Goal: Transaction & Acquisition: Purchase product/service

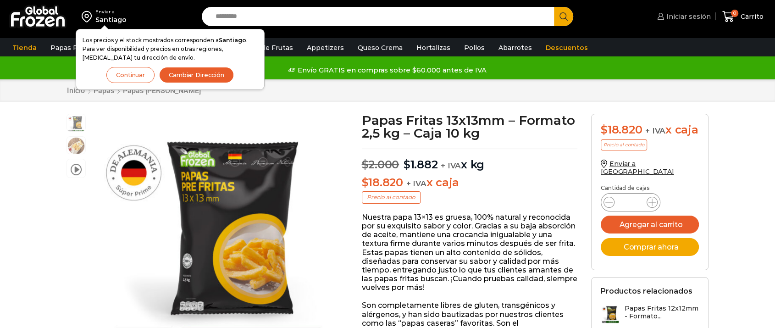
click at [693, 17] on span "Iniciar sesión" at bounding box center [687, 16] width 47 height 9
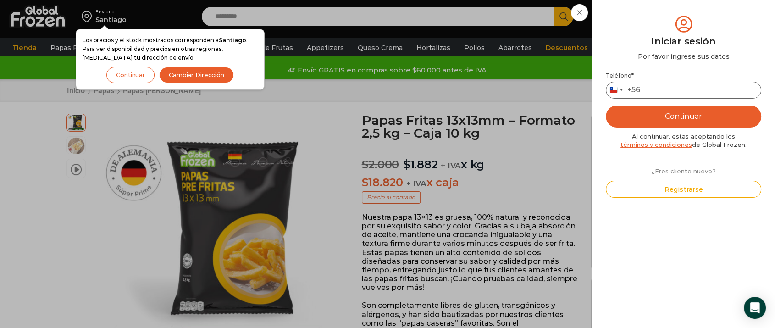
click at [686, 83] on input "Teléfono *" at bounding box center [684, 90] width 156 height 17
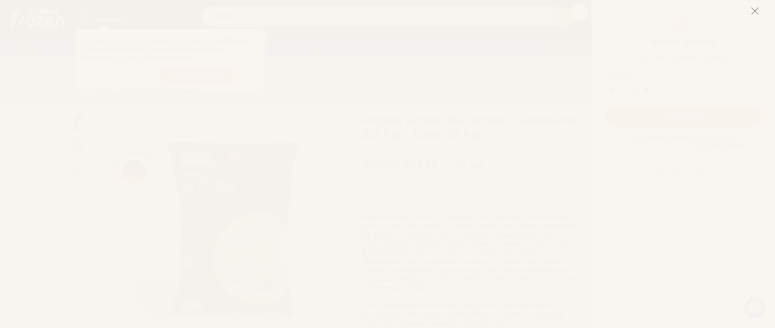
click at [757, 12] on icon at bounding box center [755, 11] width 8 height 8
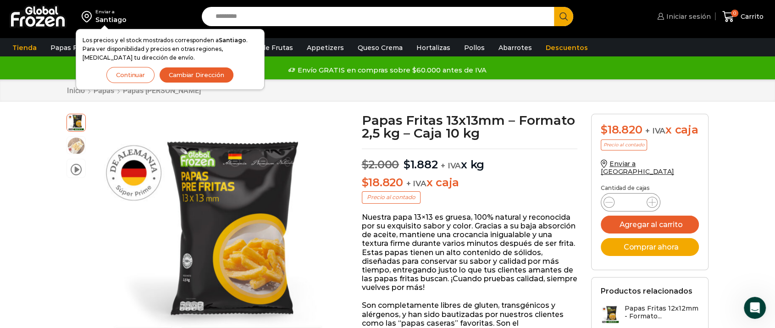
click at [672, 16] on span "Iniciar sesión" at bounding box center [687, 16] width 47 height 9
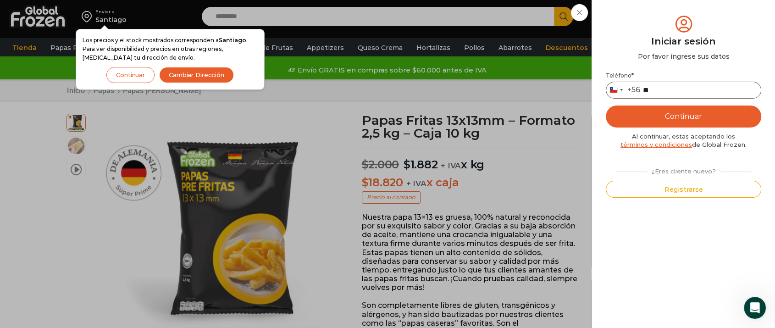
click at [671, 94] on input "**" at bounding box center [684, 90] width 156 height 17
type input "*********"
click at [675, 111] on button "Continuar" at bounding box center [684, 117] width 156 height 22
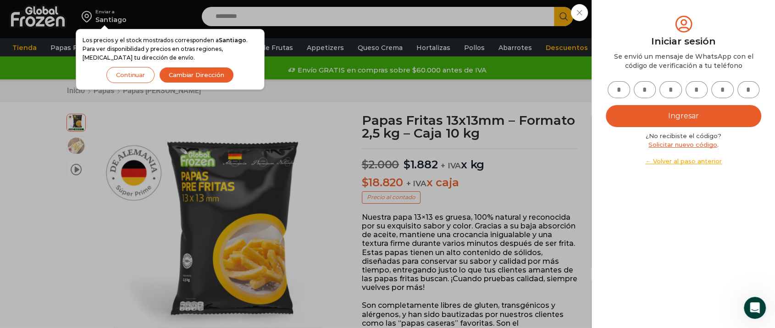
click at [623, 88] on input "text" at bounding box center [619, 89] width 22 height 17
type input "*"
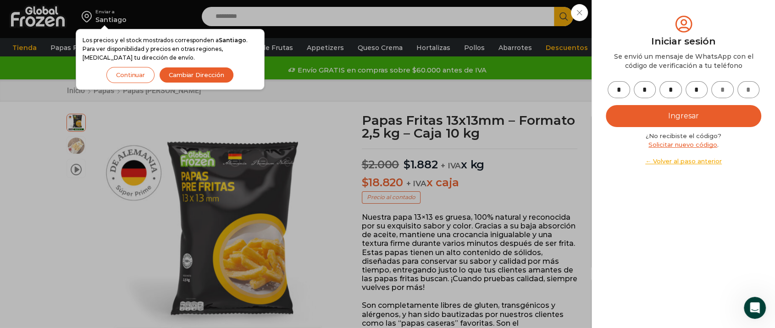
type input "*"
click at [642, 110] on button "Ingresar" at bounding box center [684, 116] width 156 height 22
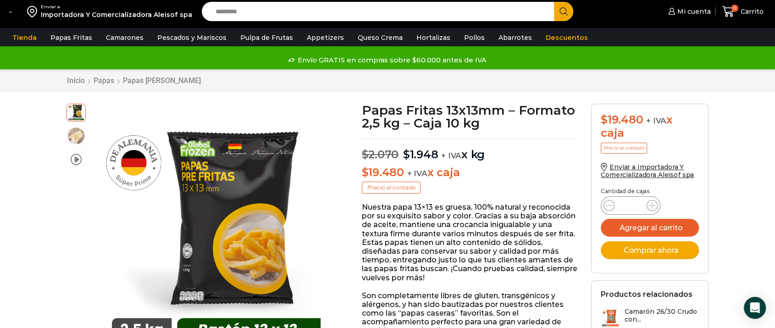
click at [95, 6] on div "Enviar a" at bounding box center [116, 7] width 151 height 6
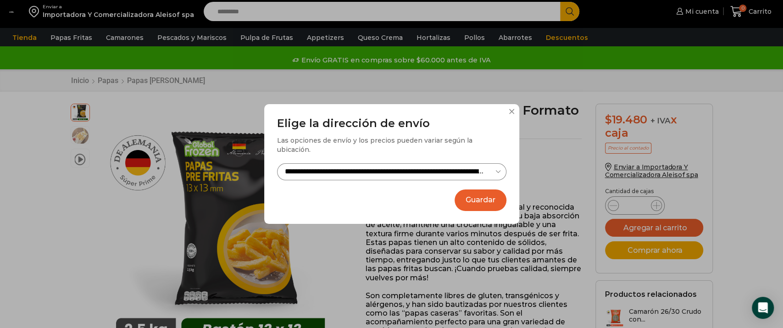
click at [429, 167] on select "**********" at bounding box center [391, 171] width 229 height 17
click at [488, 168] on select "**********" at bounding box center [391, 171] width 229 height 17
click at [499, 164] on select "**********" at bounding box center [391, 171] width 229 height 17
click at [277, 163] on select "**********" at bounding box center [391, 171] width 229 height 17
click at [485, 164] on select "**********" at bounding box center [391, 171] width 229 height 17
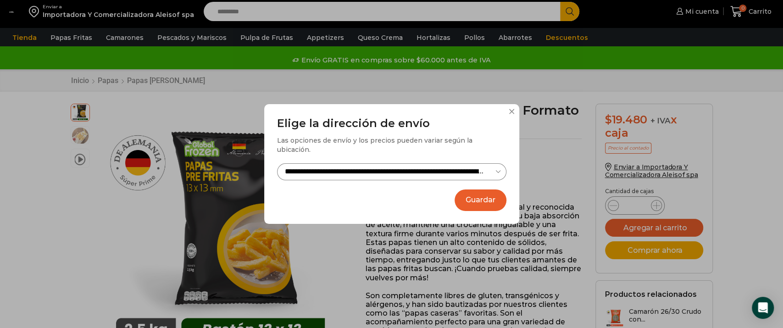
drag, startPoint x: 443, startPoint y: 161, endPoint x: 429, endPoint y: 162, distance: 13.9
click at [443, 163] on select "**********" at bounding box center [391, 171] width 229 height 17
drag, startPoint x: 412, startPoint y: 162, endPoint x: 356, endPoint y: 181, distance: 59.5
click at [356, 181] on div "**********" at bounding box center [391, 164] width 255 height 120
click at [365, 171] on select "**********" at bounding box center [391, 171] width 229 height 17
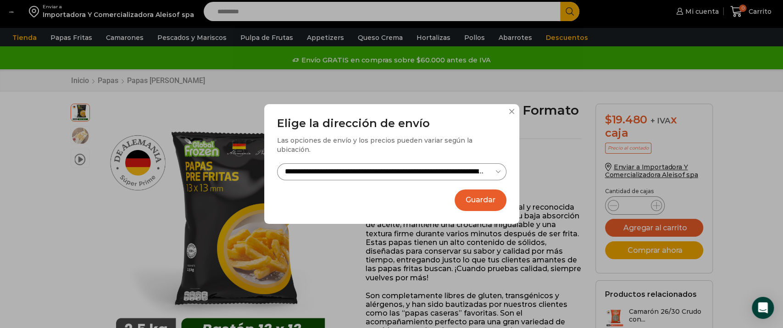
click at [368, 165] on select "**********" at bounding box center [391, 171] width 229 height 17
drag, startPoint x: 368, startPoint y: 165, endPoint x: 318, endPoint y: 164, distance: 50.0
click at [318, 164] on select "**********" at bounding box center [391, 171] width 229 height 17
click at [43, 12] on div "**********" at bounding box center [391, 164] width 783 height 328
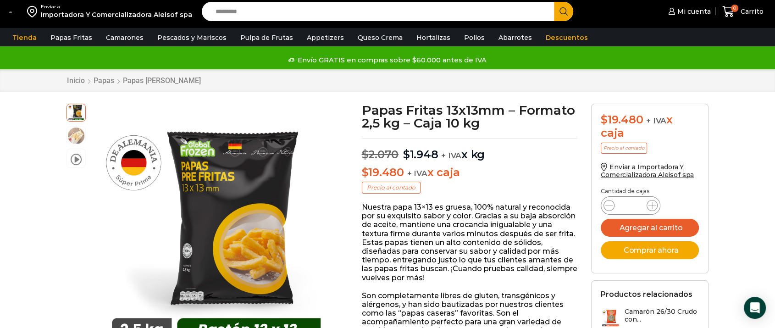
click at [66, 18] on div "Importadora Y Comercializadora Aleisof spa" at bounding box center [116, 14] width 151 height 9
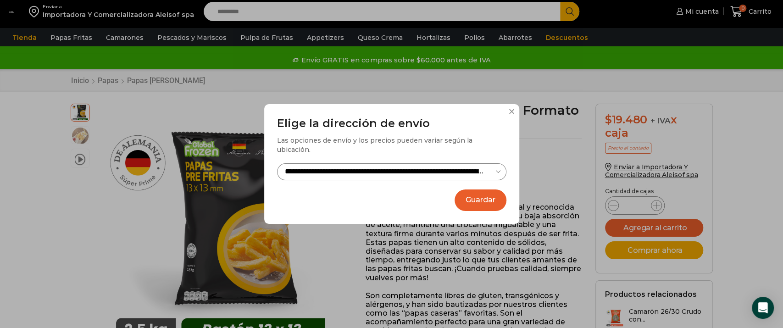
click at [485, 163] on select "**********" at bounding box center [391, 171] width 229 height 17
click at [649, 172] on div "**********" at bounding box center [391, 164] width 783 height 328
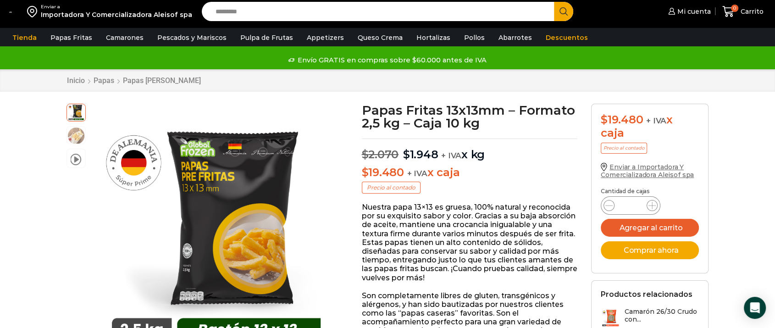
click at [649, 173] on span "Enviar a Importadora Y Comercializadora Aleisof spa" at bounding box center [647, 171] width 93 height 16
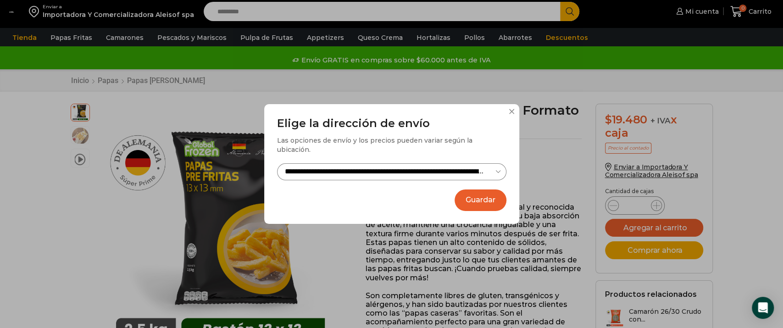
click at [511, 114] on button at bounding box center [512, 112] width 6 height 6
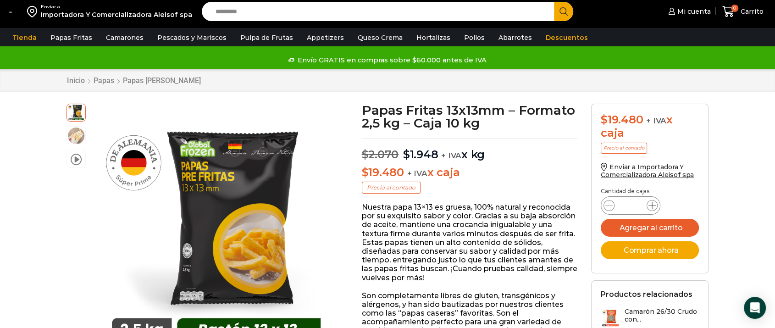
click at [652, 205] on icon at bounding box center [652, 205] width 7 height 7
click at [651, 206] on icon at bounding box center [652, 205] width 7 height 7
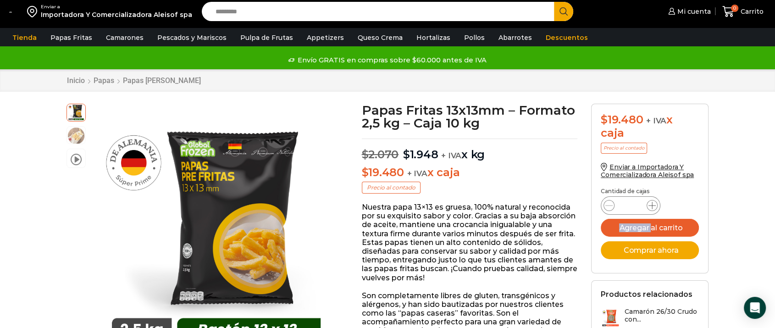
click at [651, 206] on icon at bounding box center [652, 205] width 7 height 7
click at [650, 206] on icon at bounding box center [652, 205] width 7 height 7
type input "**"
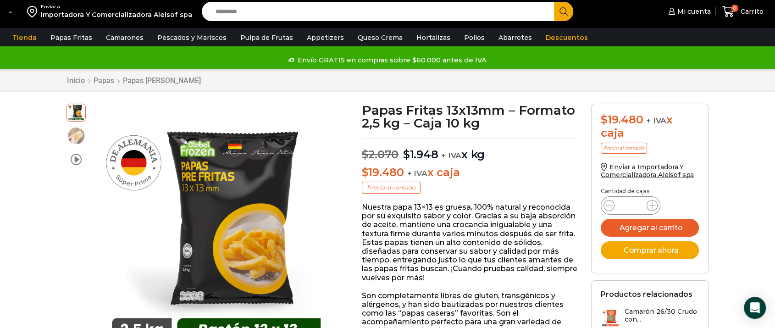
click at [677, 229] on button "Agregar al carrito" at bounding box center [650, 228] width 98 height 18
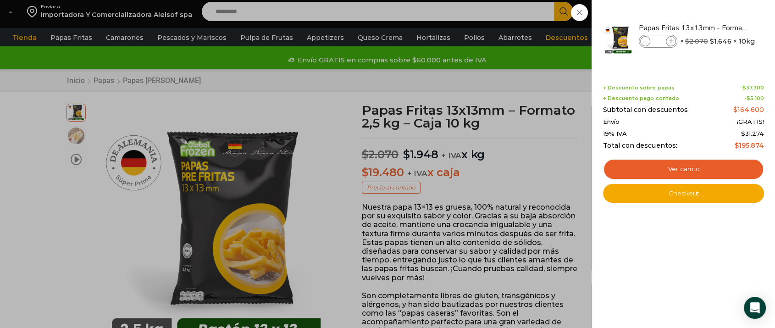
click at [720, 22] on div "10 Carrito 10 10 Shopping Cart" at bounding box center [743, 12] width 46 height 22
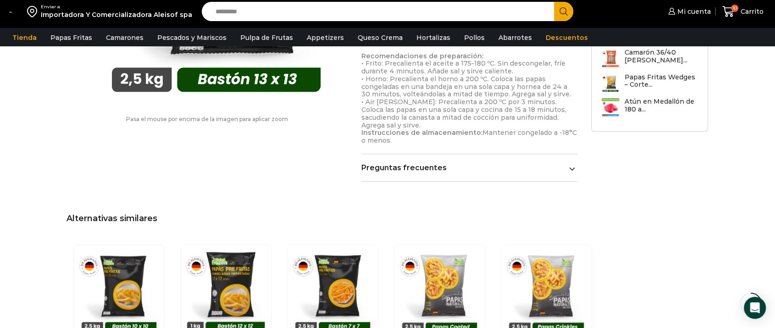
scroll to position [690, 0]
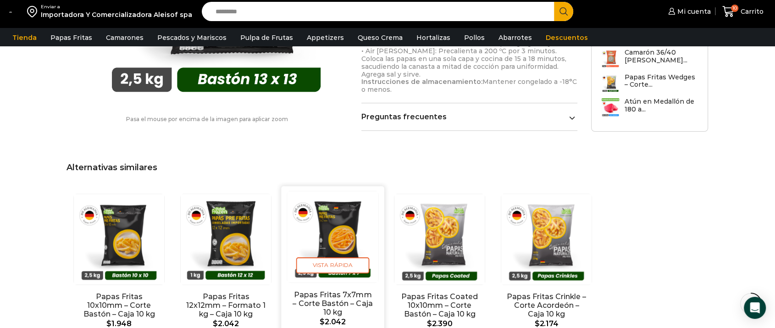
click at [338, 229] on img "3 / 5" at bounding box center [332, 236] width 91 height 91
click at [337, 237] on img "3 / 5" at bounding box center [332, 236] width 91 height 91
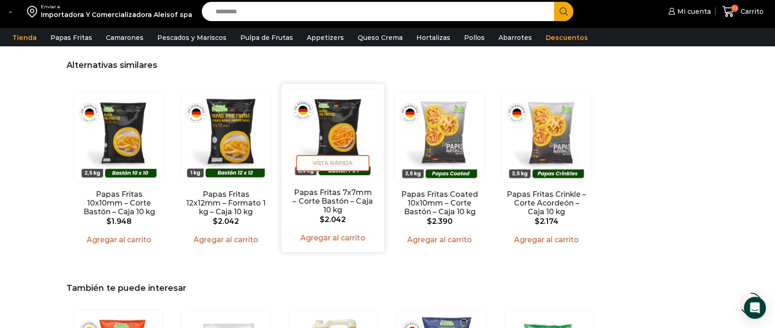
click at [332, 233] on link "Agregar al carrito" at bounding box center [333, 238] width 76 height 14
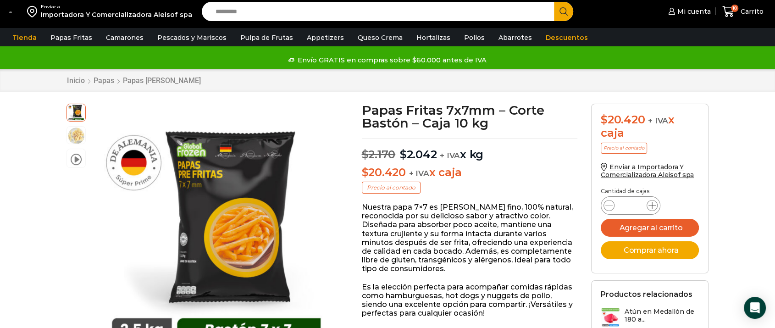
click at [649, 206] on icon at bounding box center [652, 205] width 7 height 7
type input "*"
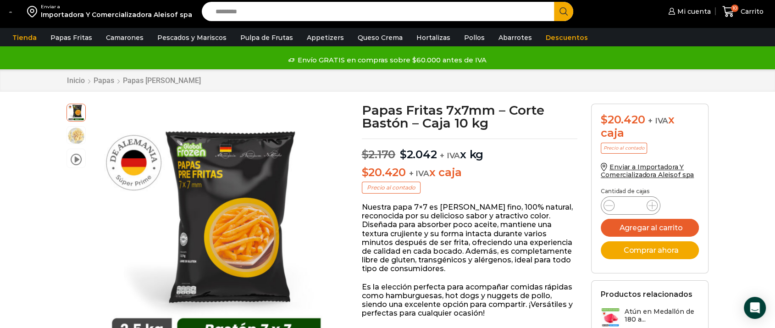
click at [631, 228] on button "Agregar al carrito" at bounding box center [650, 228] width 98 height 18
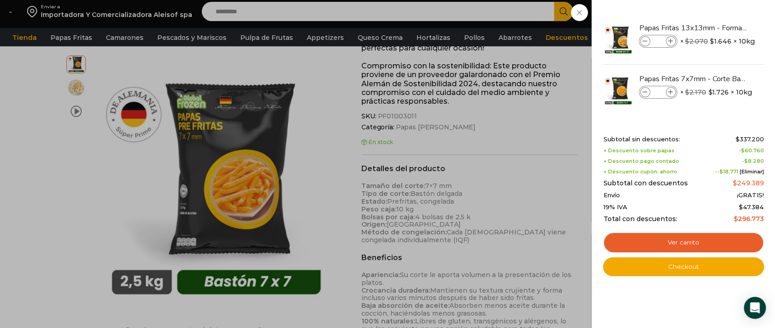
scroll to position [286, 0]
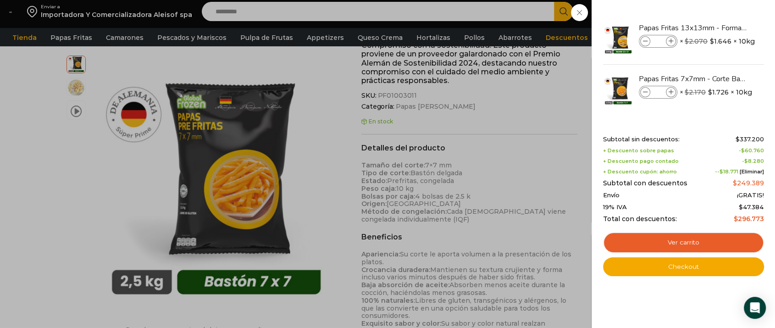
click at [720, 22] on div "16 Carrito 16 16 Shopping Cart **" at bounding box center [743, 12] width 46 height 22
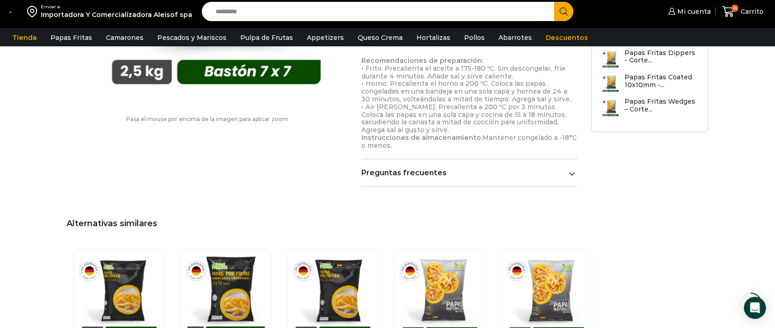
scroll to position [642, 0]
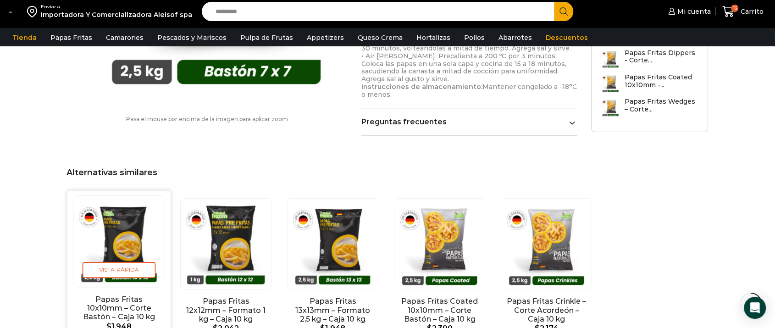
click at [131, 225] on img "1 / 5" at bounding box center [118, 241] width 91 height 91
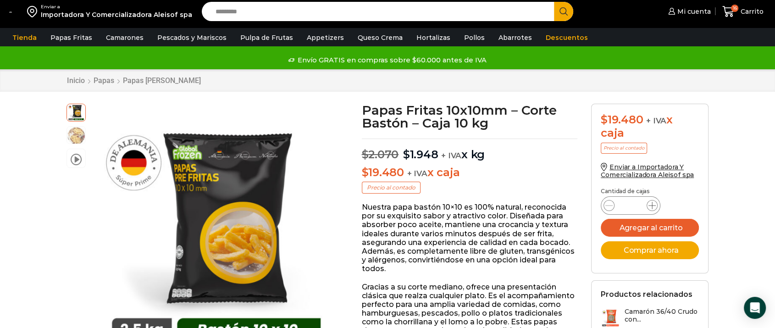
click at [653, 207] on icon at bounding box center [652, 205] width 7 height 7
type input "*"
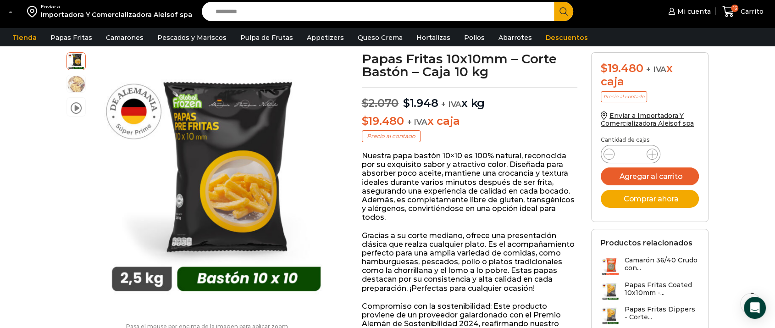
scroll to position [102, 0]
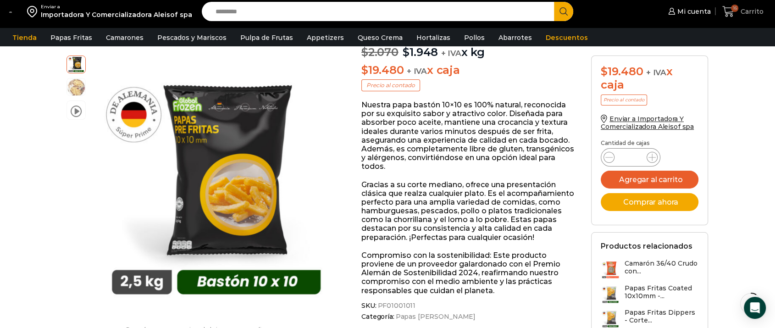
click at [739, 11] on span "16" at bounding box center [730, 12] width 16 height 12
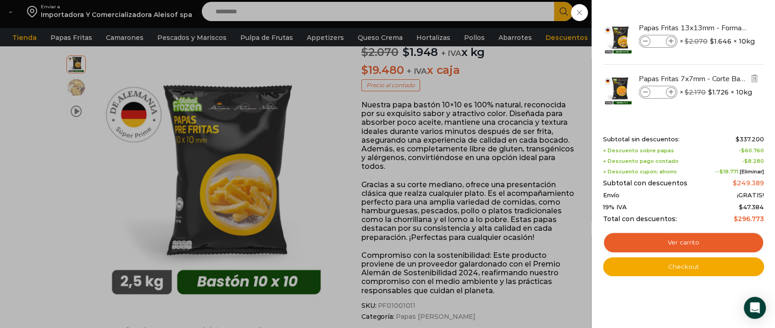
click at [642, 94] on span at bounding box center [645, 92] width 10 height 10
type input "*"
click at [637, 238] on link "Ver carrito" at bounding box center [683, 242] width 161 height 21
click at [720, 22] on div "15 Carrito 15 15 Shopping Cart" at bounding box center [743, 12] width 46 height 22
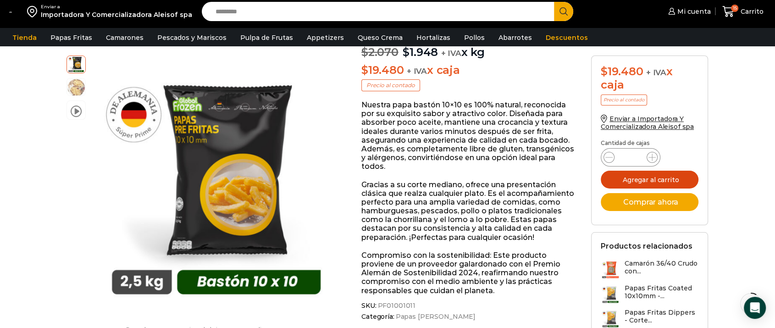
click at [627, 174] on button "Agregar al carrito" at bounding box center [650, 180] width 98 height 18
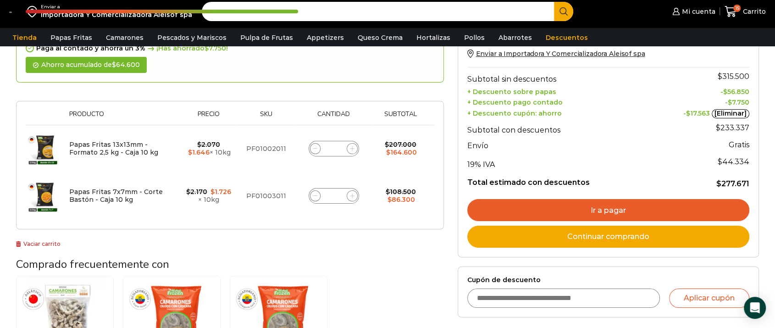
scroll to position [51, 0]
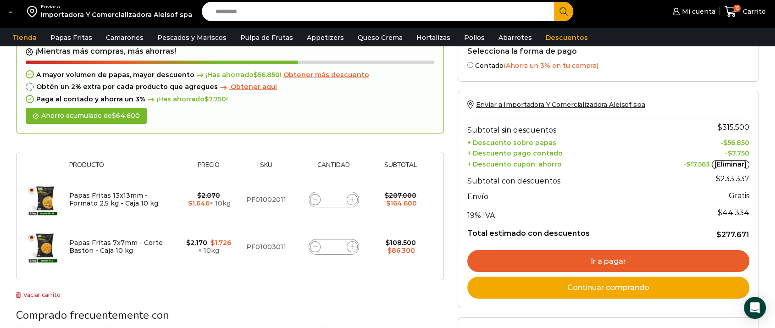
click at [636, 255] on link "Ir a pagar" at bounding box center [608, 261] width 283 height 22
click at [613, 257] on link "Ir a pagar" at bounding box center [608, 261] width 283 height 22
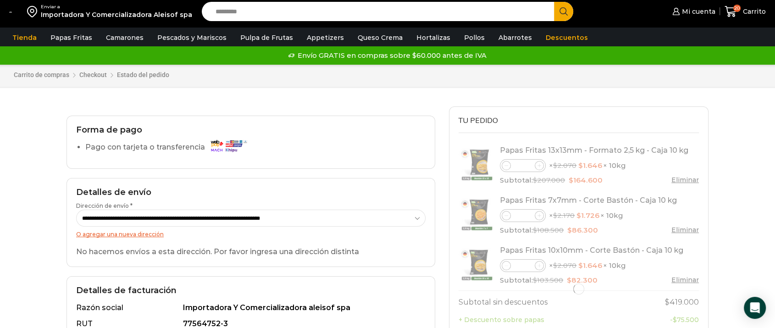
click at [153, 233] on link "O agregar una nueva dirección" at bounding box center [120, 234] width 88 height 7
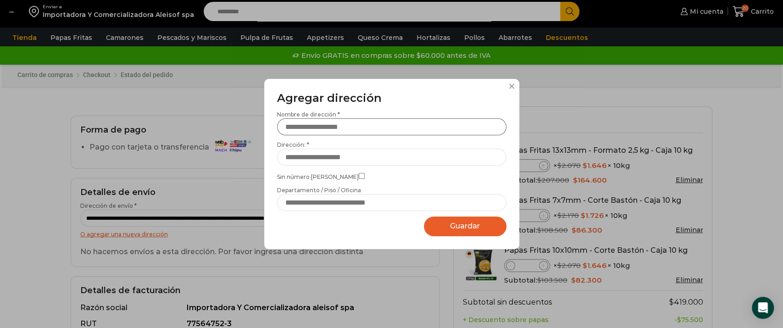
click at [394, 124] on input "Nombre de dirección *" at bounding box center [391, 126] width 229 height 17
type input "**********"
click at [358, 159] on input "Dirección: *" at bounding box center [391, 157] width 229 height 17
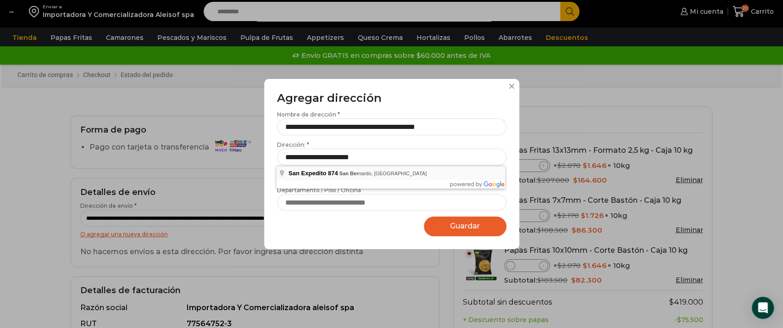
type input "**********"
click at [396, 127] on input "**********" at bounding box center [391, 126] width 229 height 17
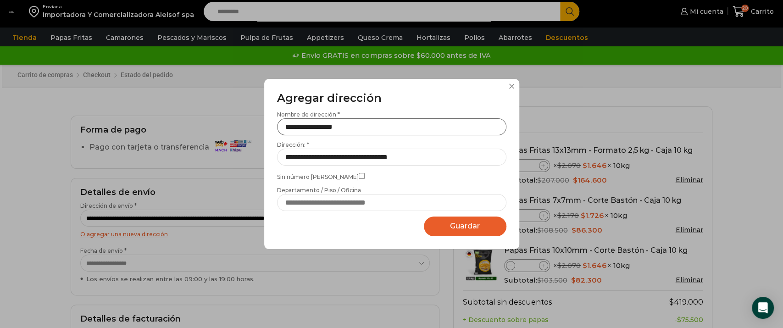
type input "**********"
drag, startPoint x: 405, startPoint y: 117, endPoint x: 403, endPoint y: 125, distance: 8.0
click at [403, 124] on label "**********" at bounding box center [391, 123] width 229 height 25
click at [397, 128] on input "**********" at bounding box center [391, 126] width 229 height 17
click at [347, 206] on input "Departamento / Piso / Oficina" at bounding box center [391, 202] width 229 height 17
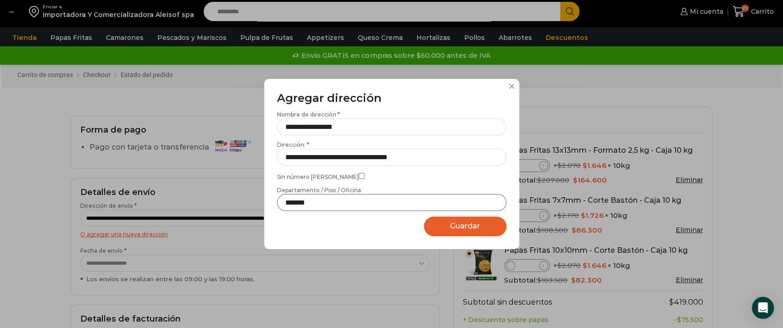
type input "******"
click at [452, 225] on span "Guardar" at bounding box center [465, 226] width 30 height 9
select select "*******"
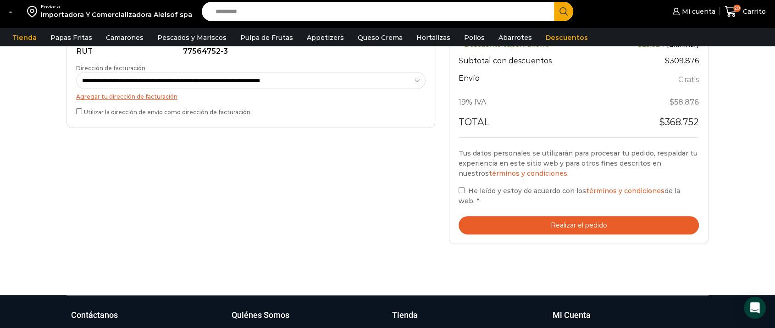
scroll to position [255, 0]
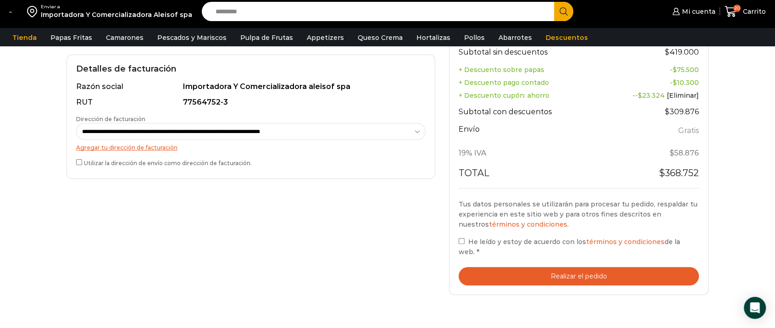
click at [461, 244] on label "He leído y estoy de acuerdo con los términos y condiciones de la web. *" at bounding box center [579, 246] width 240 height 21
click at [563, 267] on button "Realizar el pedido" at bounding box center [579, 276] width 240 height 19
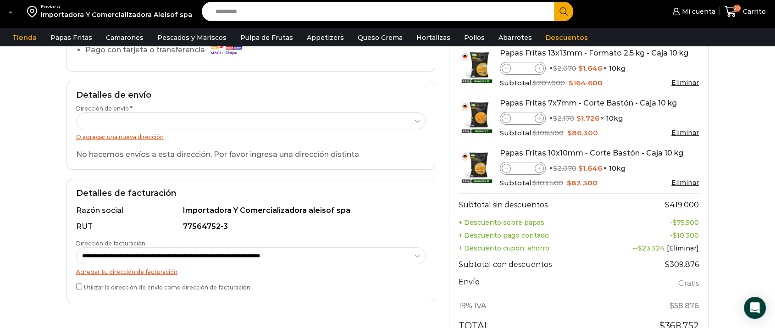
scroll to position [51, 0]
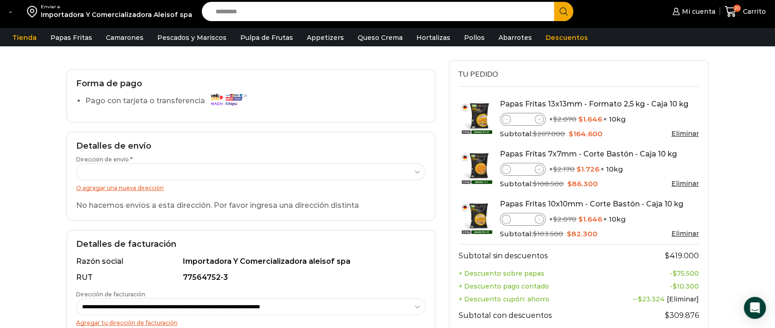
click at [180, 171] on select "**********" at bounding box center [251, 171] width 350 height 17
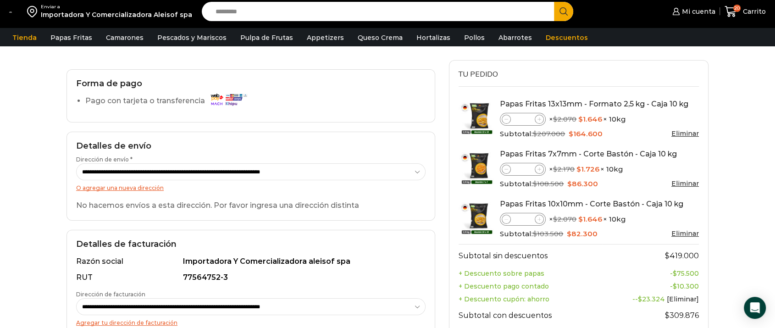
click at [76, 163] on select "**********" at bounding box center [251, 171] width 350 height 17
select select "*"
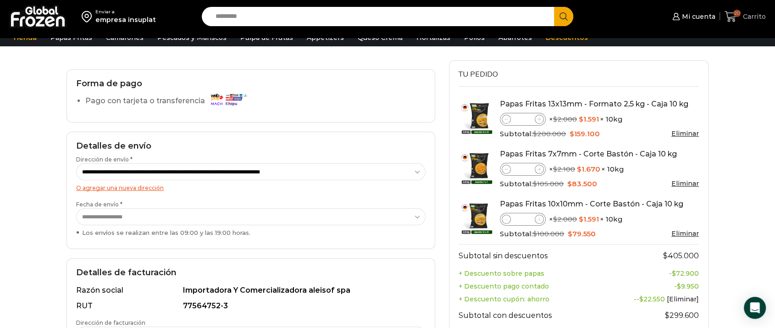
click at [750, 15] on span "Carrito" at bounding box center [753, 16] width 25 height 9
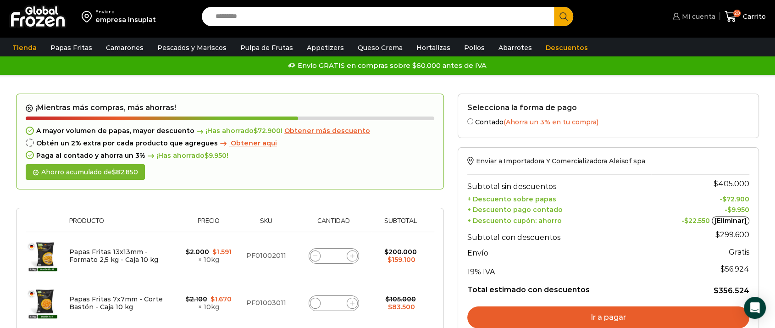
click at [684, 17] on span "Mi cuenta" at bounding box center [698, 16] width 36 height 9
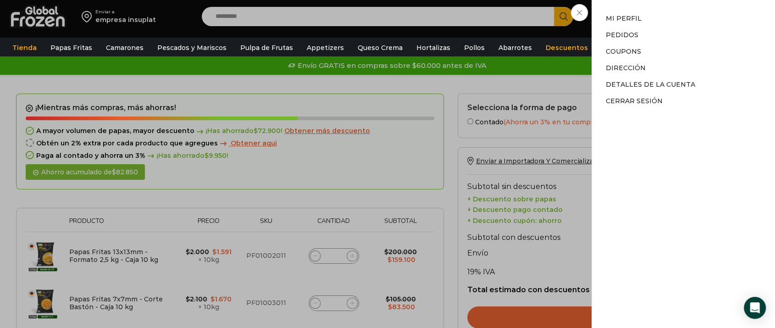
click at [683, 151] on div "Mi cuenta Mi perfil Pedidos Descargas Coupons Dirección Detalles de la cuenta C…" at bounding box center [684, 164] width 156 height 300
click at [670, 14] on div "Mi cuenta Mi cuenta Mi perfil Pedidos Descargas Coupons Dirección Detalles de l…" at bounding box center [692, 16] width 45 height 18
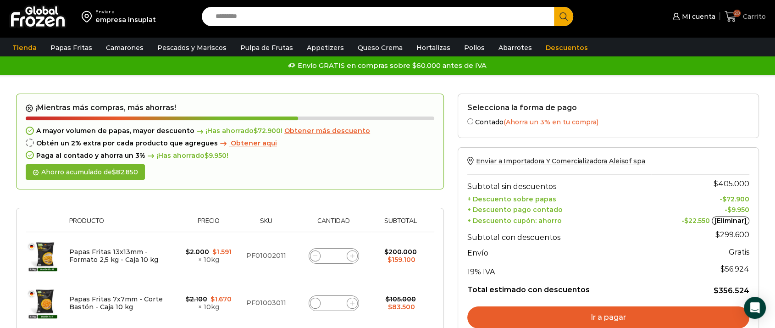
click at [737, 11] on span "20" at bounding box center [737, 13] width 7 height 7
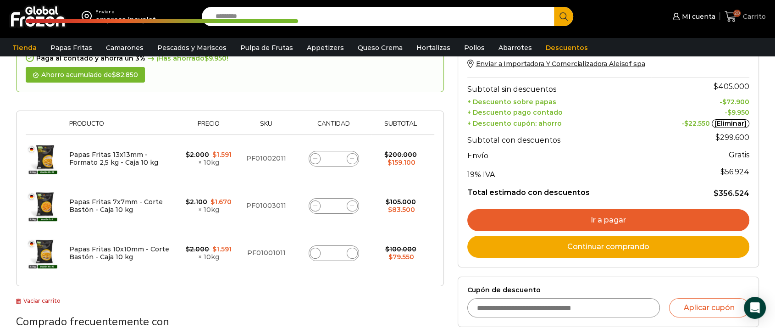
scroll to position [153, 0]
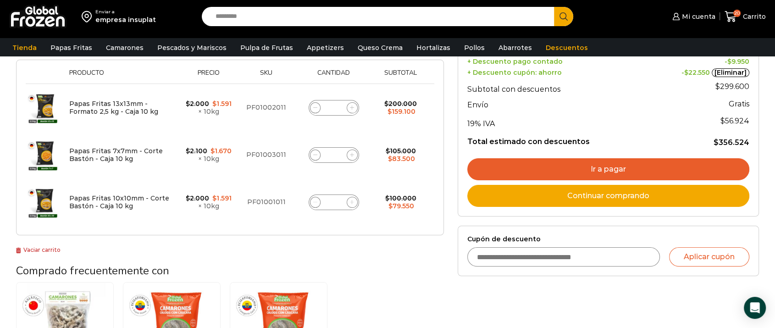
click at [52, 250] on link "Vaciar carrito" at bounding box center [38, 249] width 44 height 7
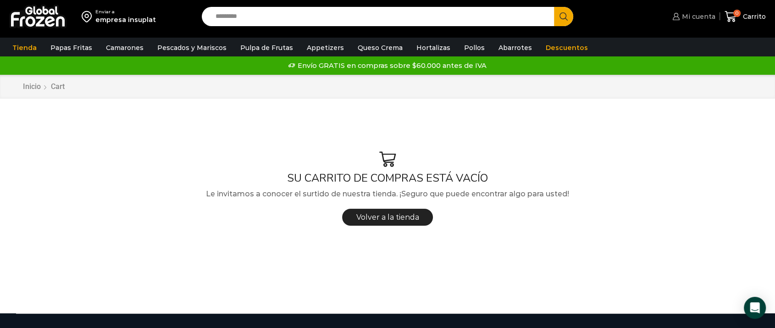
click at [697, 10] on link "Mi cuenta" at bounding box center [692, 16] width 45 height 18
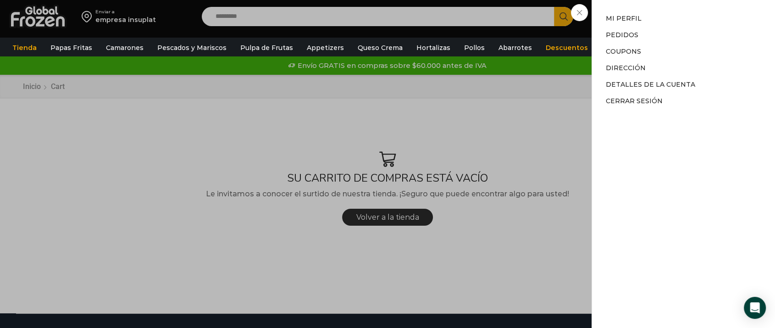
click at [670, 26] on div "Mi cuenta Mi cuenta Mi perfil Pedidos Descargas Coupons Dirección Detalles de l…" at bounding box center [692, 16] width 45 height 18
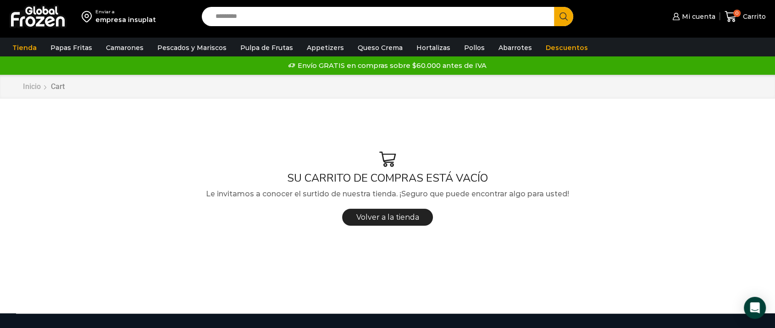
click at [36, 87] on link "Inicio" at bounding box center [31, 87] width 19 height 11
click at [394, 218] on span "Volver a la tienda" at bounding box center [387, 217] width 63 height 9
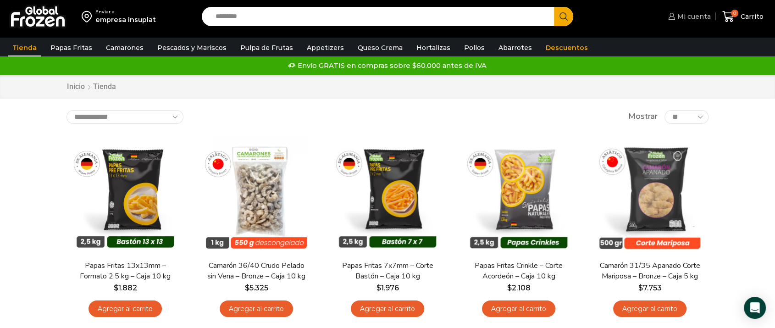
click at [673, 17] on icon at bounding box center [671, 16] width 6 height 7
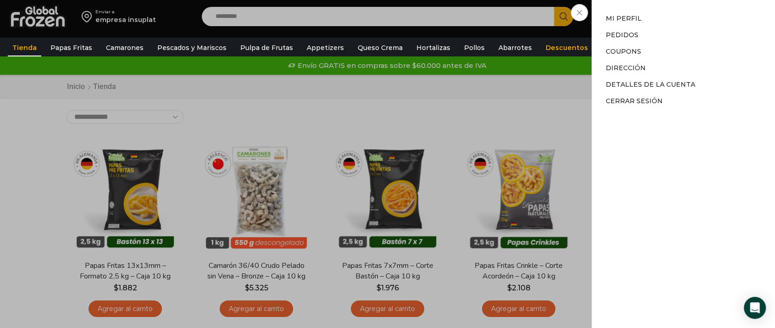
click at [666, 11] on div "Mi cuenta Mi cuenta Mi perfil Pedidos Descargas Coupons Dirección Detalles de l…" at bounding box center [688, 16] width 45 height 18
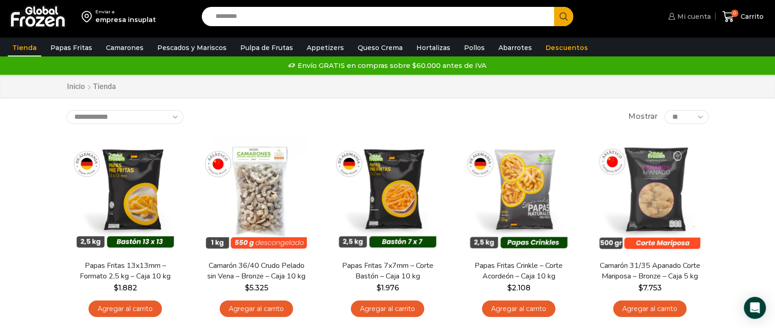
click at [685, 17] on span "Mi cuenta" at bounding box center [693, 16] width 36 height 9
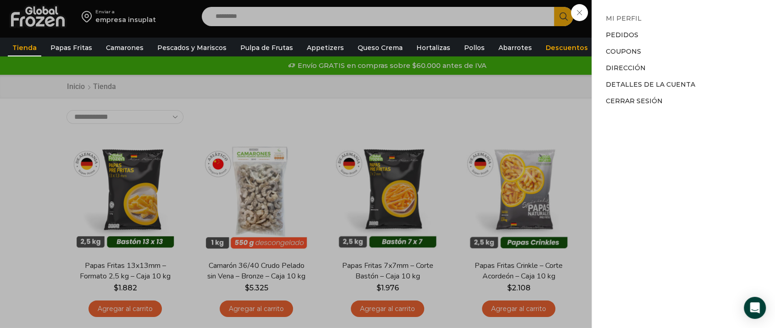
click at [638, 18] on link "Mi perfil" at bounding box center [624, 18] width 36 height 8
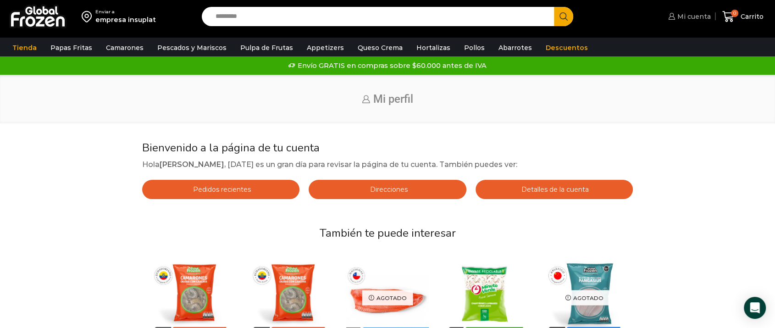
click at [677, 18] on span "Mi cuenta" at bounding box center [693, 16] width 36 height 9
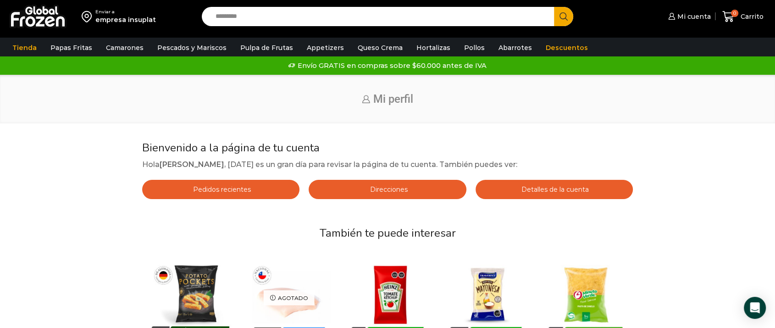
click at [384, 103] on span "Mi perfil" at bounding box center [393, 99] width 40 height 13
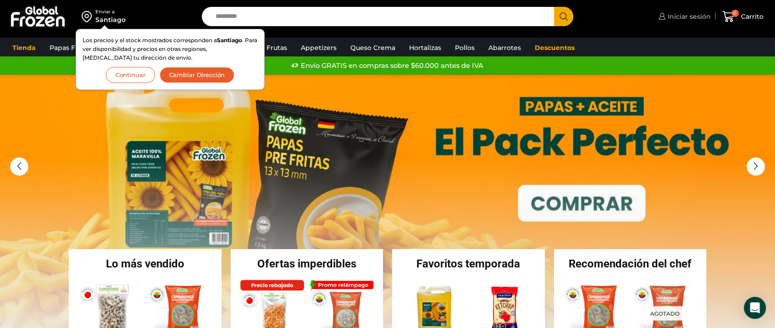
click at [685, 16] on span "Iniciar sesión" at bounding box center [688, 16] width 45 height 9
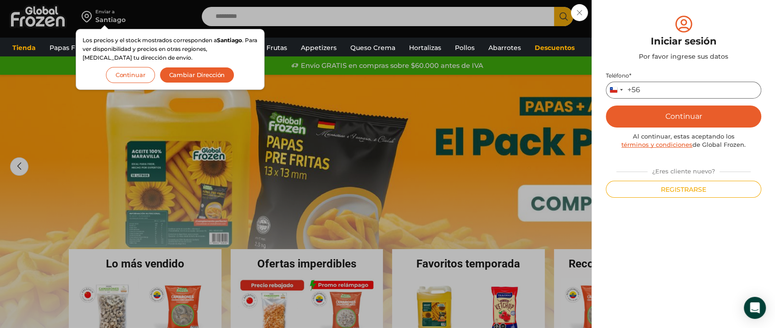
click at [670, 89] on input "Teléfono *" at bounding box center [684, 90] width 156 height 17
type input "*********"
click at [673, 121] on button "Continuar" at bounding box center [684, 117] width 156 height 22
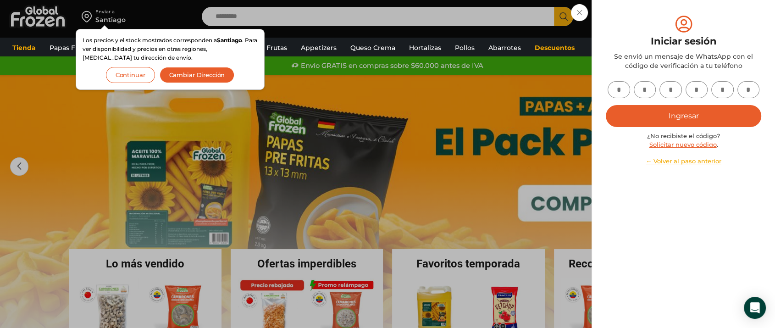
click at [620, 91] on input "text" at bounding box center [619, 89] width 22 height 17
type input "*"
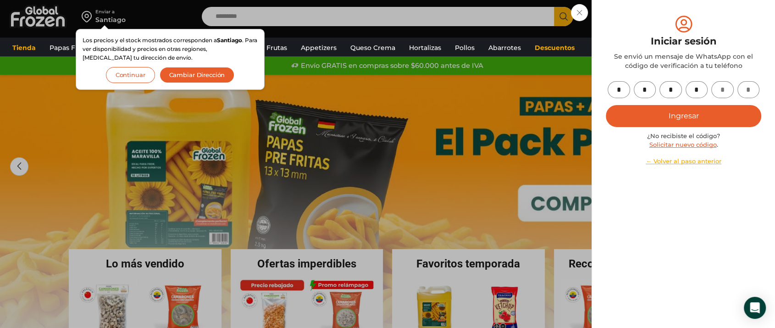
type input "*"
click at [651, 113] on button "Ingresar" at bounding box center [684, 116] width 156 height 22
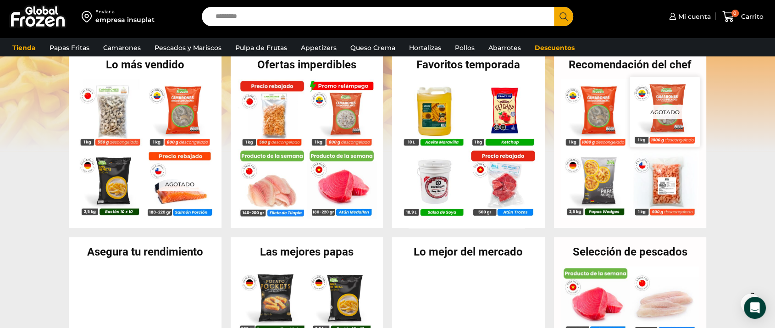
scroll to position [51, 0]
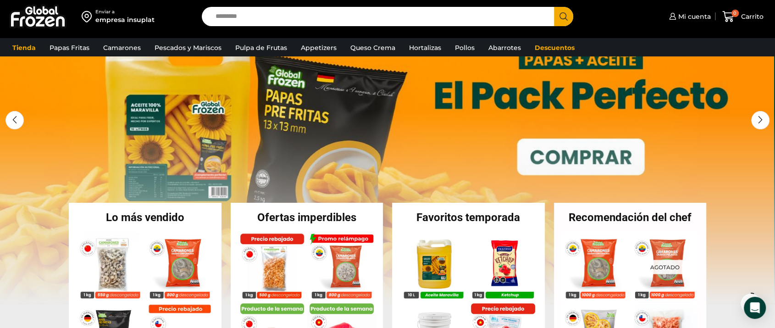
click at [600, 155] on link "1 / 3" at bounding box center [386, 165] width 775 height 275
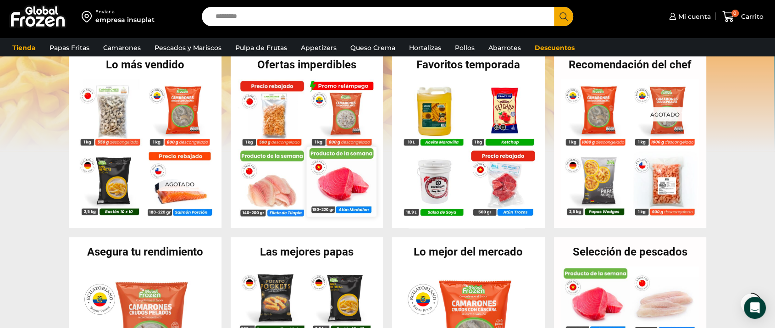
scroll to position [306, 0]
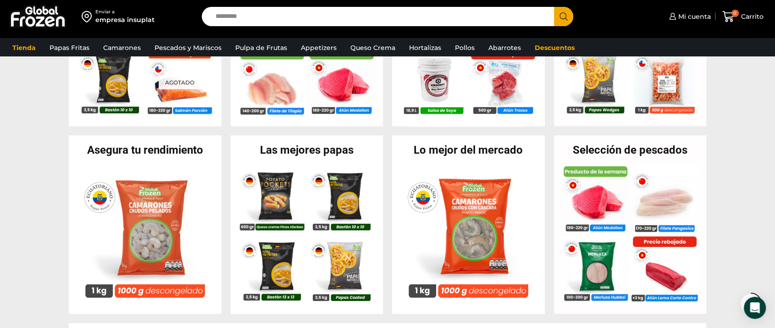
click at [294, 149] on h2 "Las mejores papas" at bounding box center [307, 149] width 153 height 11
click at [277, 265] on img at bounding box center [272, 267] width 70 height 70
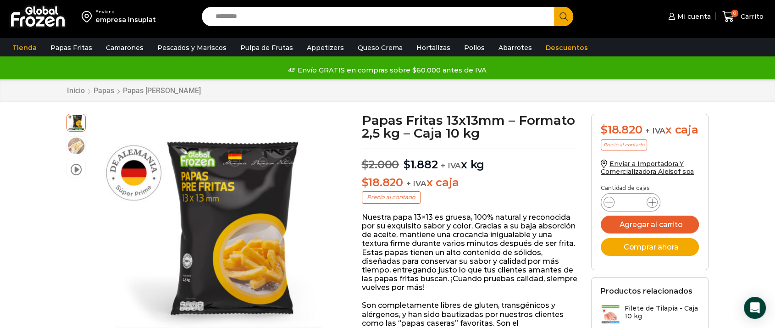
click at [655, 206] on icon at bounding box center [652, 202] width 7 height 7
click at [653, 206] on icon at bounding box center [652, 202] width 7 height 7
click at [651, 206] on icon at bounding box center [652, 202] width 7 height 7
click at [649, 206] on icon at bounding box center [652, 202] width 7 height 7
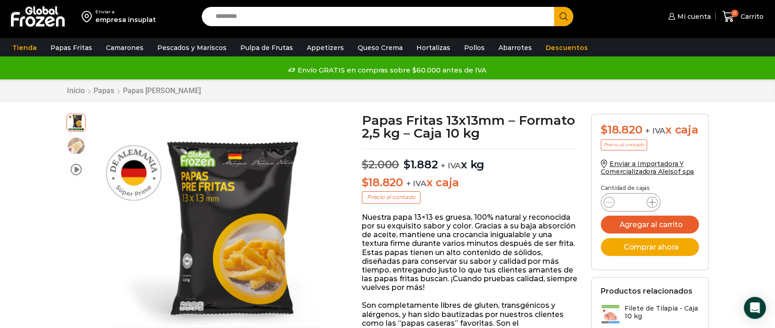
click at [648, 208] on span at bounding box center [652, 202] width 11 height 11
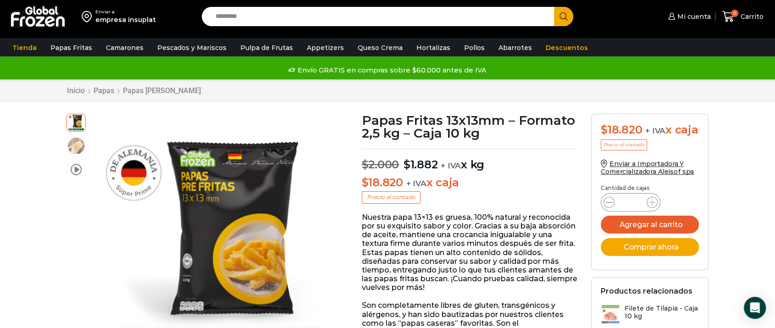
click at [608, 208] on span at bounding box center [609, 202] width 11 height 11
type input "**"
click at [634, 233] on button "Agregar al carrito" at bounding box center [650, 225] width 98 height 18
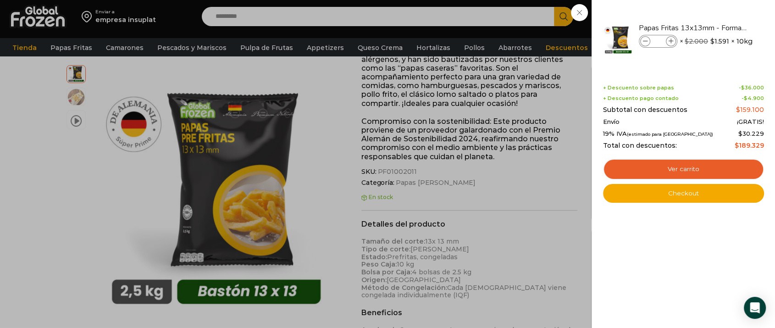
scroll to position [408, 0]
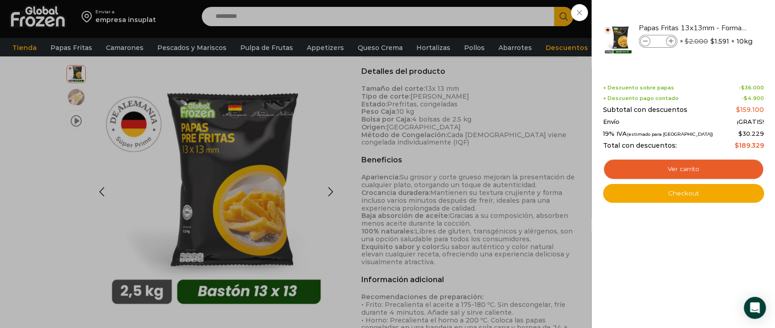
click at [720, 28] on div "10 Carrito 10 10 Shopping Cart" at bounding box center [743, 17] width 46 height 22
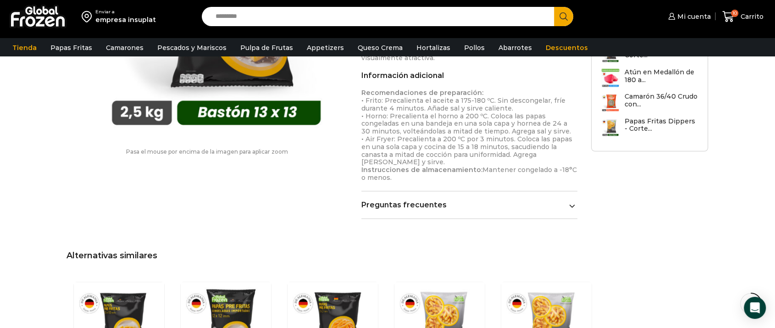
scroll to position [663, 0]
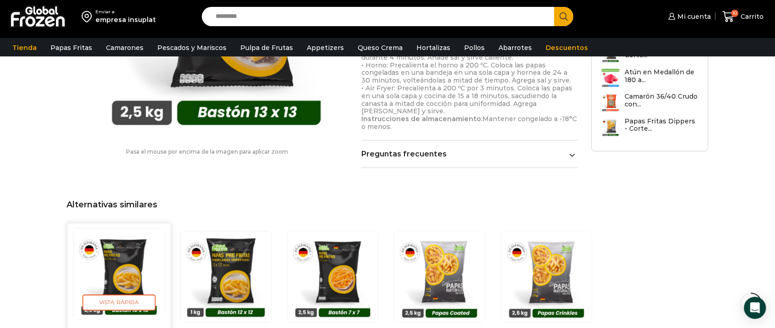
click at [114, 257] on img "1 / 5" at bounding box center [118, 273] width 91 height 91
click at [107, 261] on img "1 / 5" at bounding box center [118, 273] width 91 height 91
click at [104, 267] on img "1 / 5" at bounding box center [118, 273] width 91 height 91
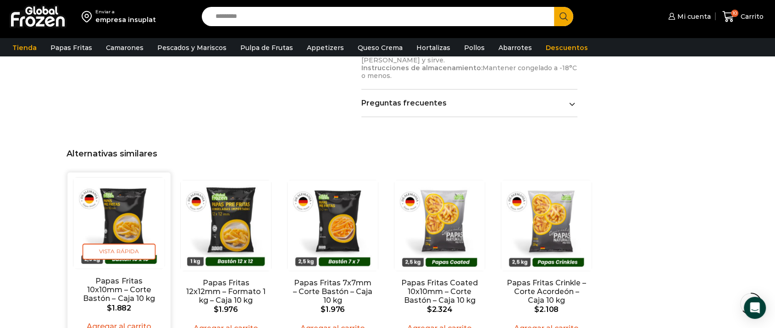
scroll to position [765, 0]
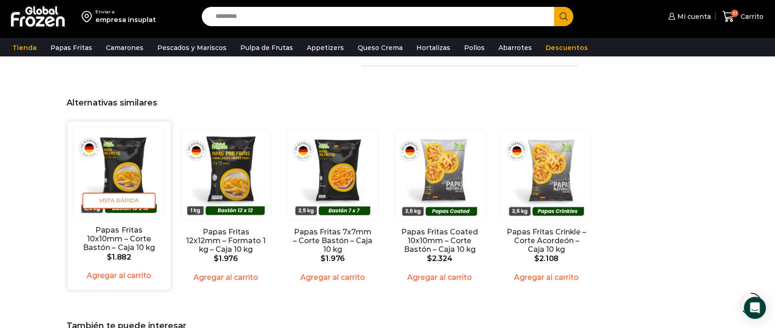
click at [121, 271] on link "Agregar al carrito" at bounding box center [119, 275] width 76 height 14
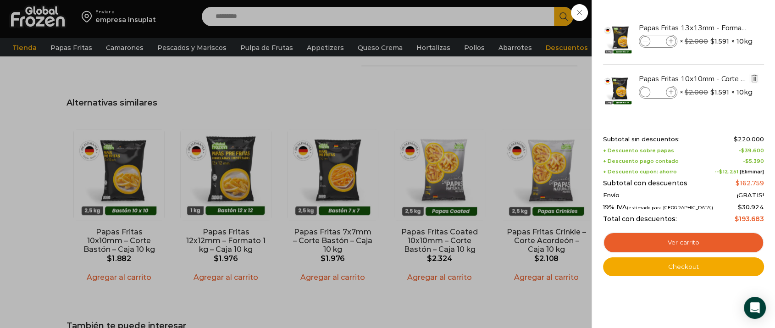
click at [673, 92] on span at bounding box center [671, 92] width 10 height 10
click at [671, 94] on icon at bounding box center [671, 92] width 5 height 5
click at [670, 94] on icon at bounding box center [671, 92] width 5 height 5
click at [669, 94] on icon at bounding box center [671, 92] width 5 height 5
type input "*"
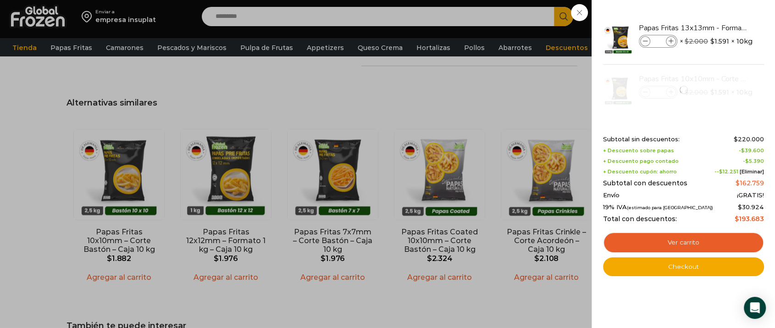
click at [720, 28] on div "11 Carrito 11 11 Shopping Cart" at bounding box center [743, 17] width 46 height 22
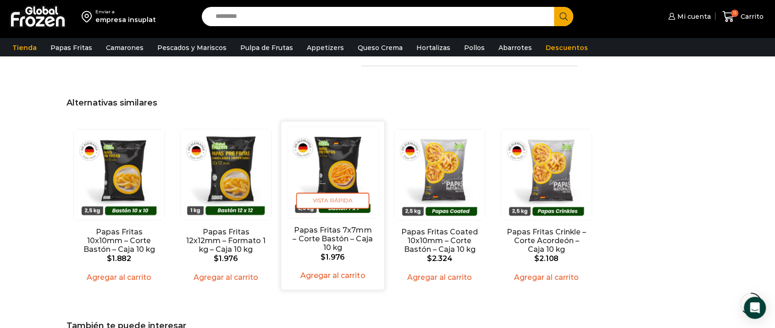
click at [332, 226] on link "Papas Fritas 7x7mm – Corte Bastón – Caja 10 kg" at bounding box center [332, 238] width 83 height 27
click at [330, 269] on link "Agregar al carrito" at bounding box center [333, 275] width 76 height 14
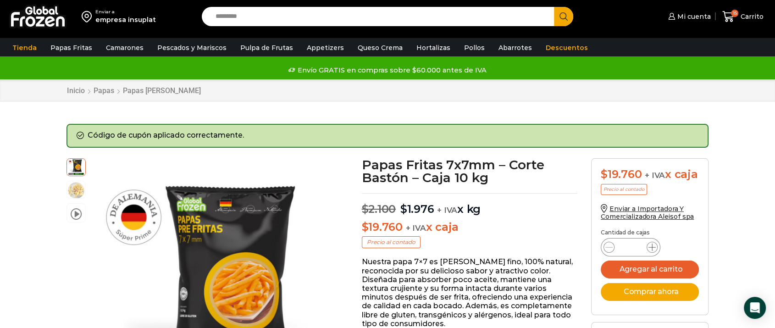
click at [653, 248] on icon at bounding box center [652, 247] width 7 height 7
click at [652, 248] on icon at bounding box center [652, 247] width 7 height 7
click at [651, 248] on icon at bounding box center [652, 247] width 7 height 7
click at [650, 249] on icon at bounding box center [652, 247] width 7 height 7
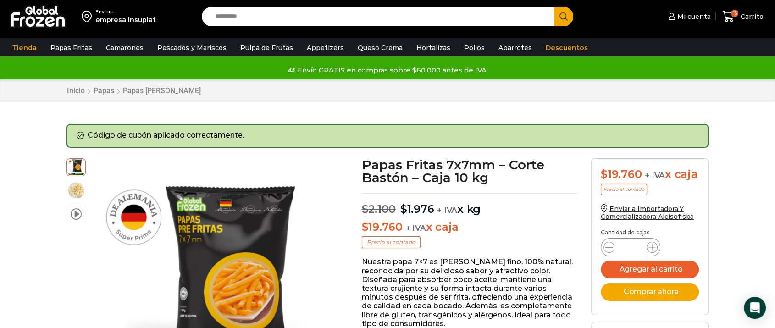
click at [607, 249] on icon at bounding box center [609, 247] width 7 height 7
type input "*"
click at [644, 265] on button "Agregar al carrito" at bounding box center [650, 270] width 98 height 18
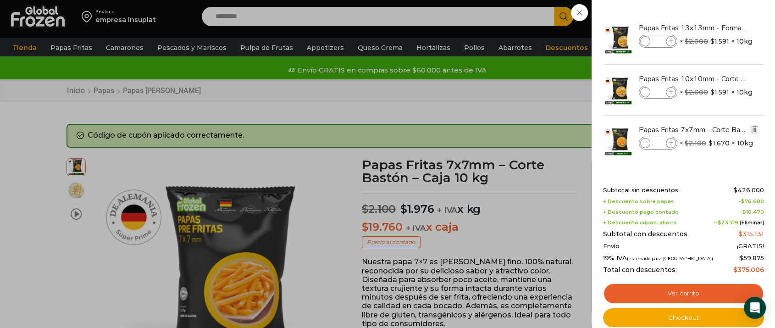
click at [644, 142] on icon at bounding box center [645, 143] width 5 height 5
type input "*"
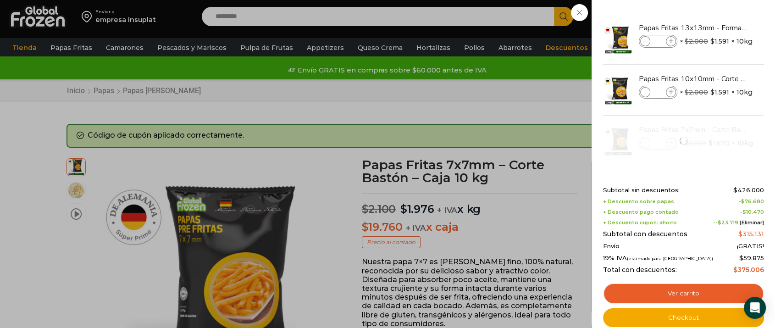
click at [720, 28] on div "21 Carrito 21 21 Shopping Cart" at bounding box center [743, 17] width 46 height 22
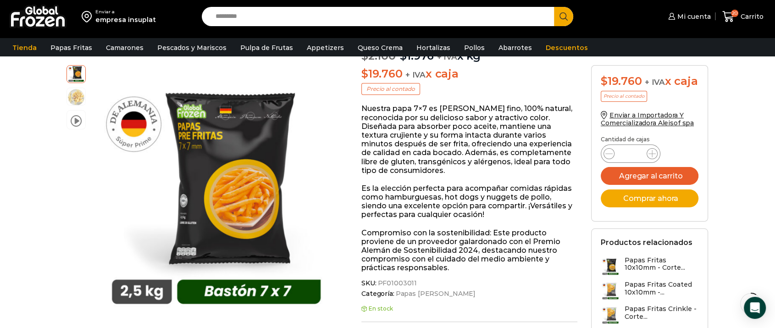
scroll to position [102, 0]
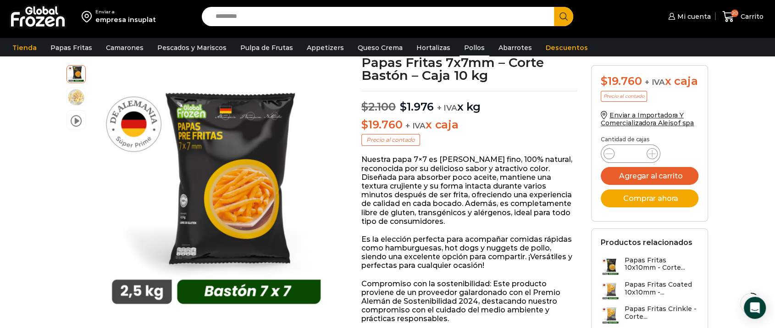
click at [464, 46] on link "Pollos" at bounding box center [475, 47] width 30 height 17
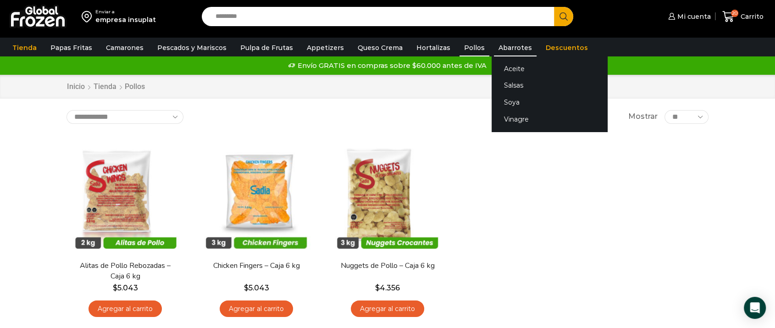
click at [494, 45] on link "Abarrotes" at bounding box center [515, 47] width 43 height 17
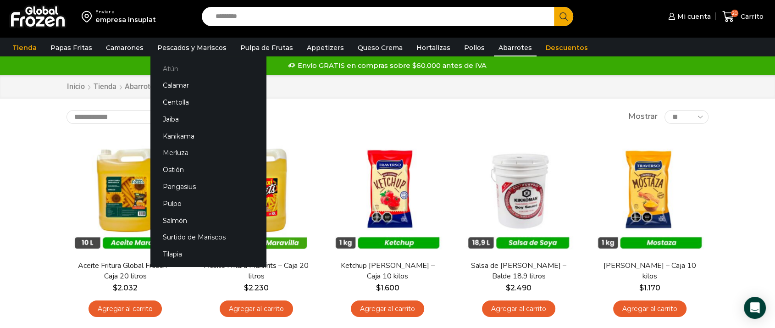
click at [172, 64] on link "Atún" at bounding box center [208, 68] width 116 height 17
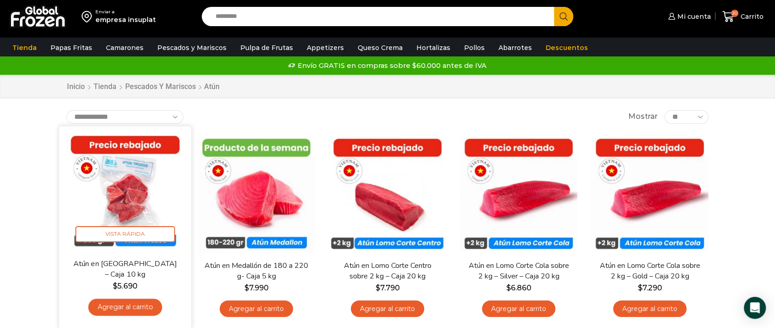
click at [129, 310] on link "Agregar al carrito" at bounding box center [125, 307] width 74 height 17
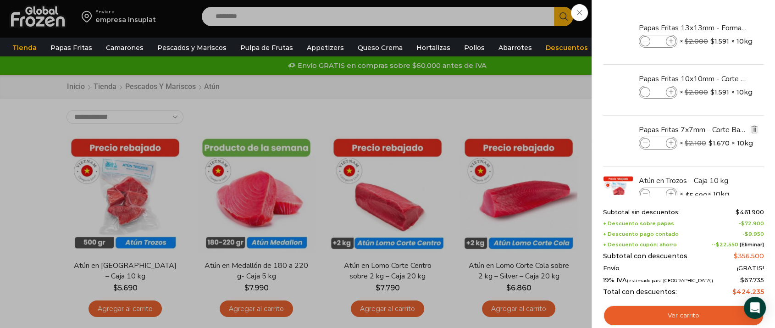
scroll to position [29, 0]
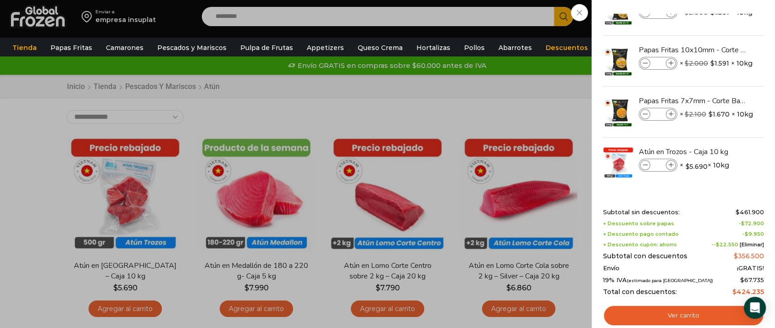
click at [720, 28] on div "21 Carrito 21 21 Shopping Cart" at bounding box center [743, 17] width 46 height 22
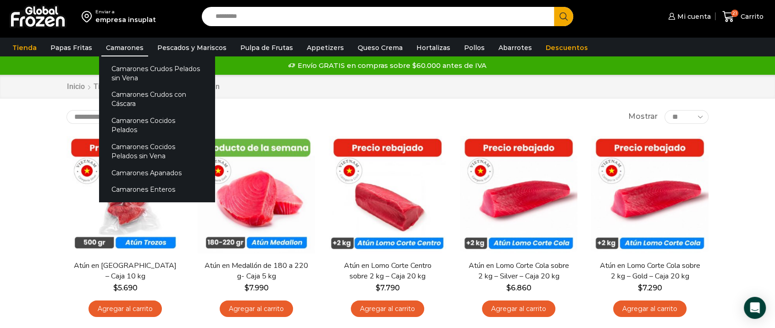
click at [129, 47] on link "Camarones" at bounding box center [124, 47] width 47 height 17
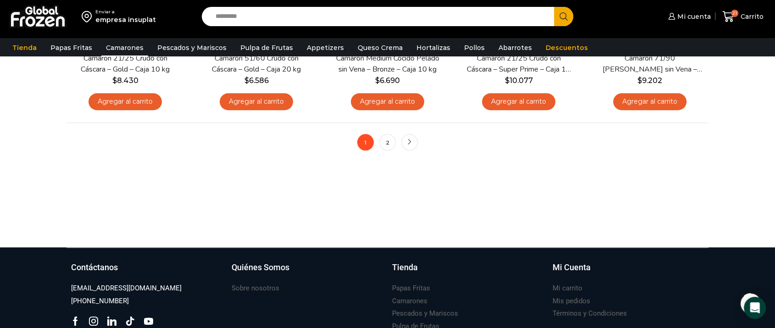
scroll to position [713, 0]
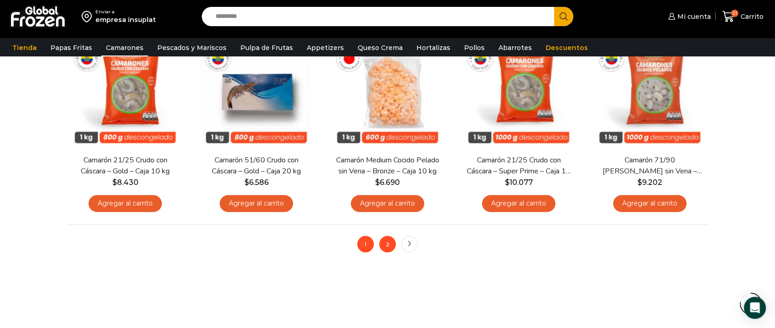
click at [390, 245] on link "2" at bounding box center [387, 244] width 17 height 17
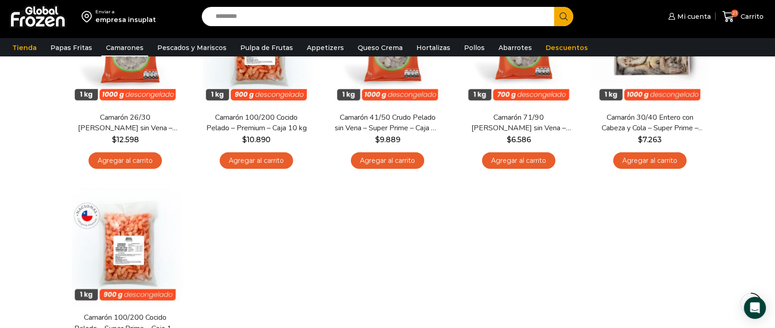
scroll to position [356, 0]
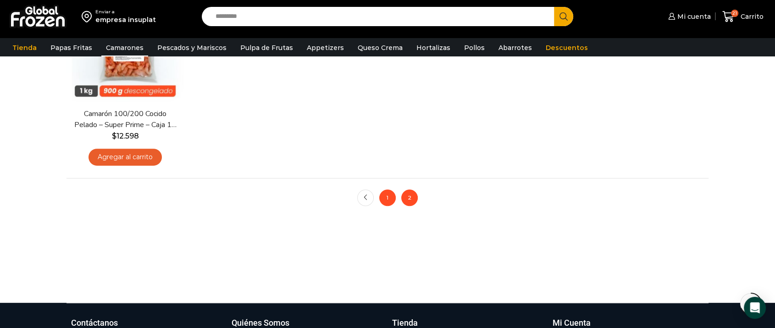
click at [385, 198] on link "1" at bounding box center [387, 197] width 17 height 17
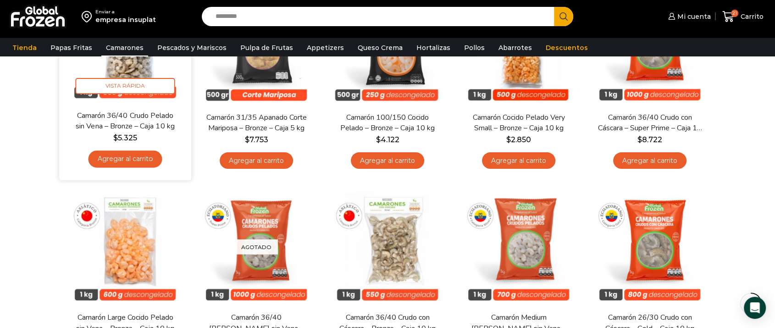
scroll to position [102, 0]
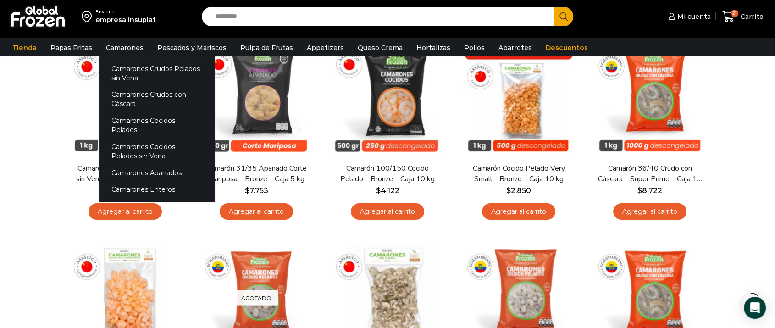
click at [126, 46] on link "Camarones" at bounding box center [124, 47] width 47 height 17
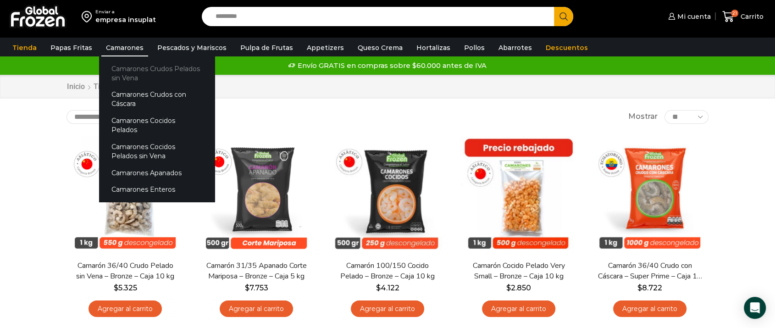
click at [120, 67] on link "Camarones Crudos Pelados sin Vena" at bounding box center [157, 73] width 116 height 26
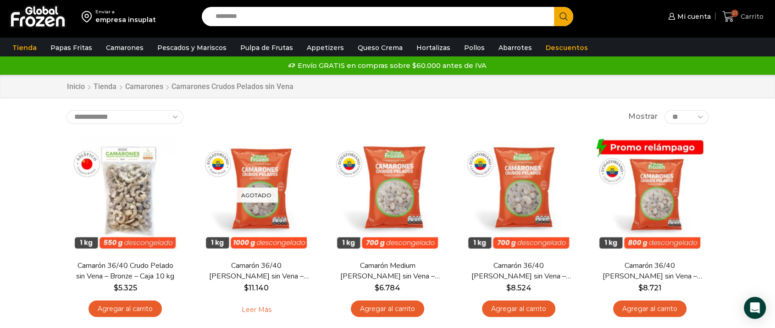
click at [739, 16] on span "Carrito" at bounding box center [751, 16] width 25 height 9
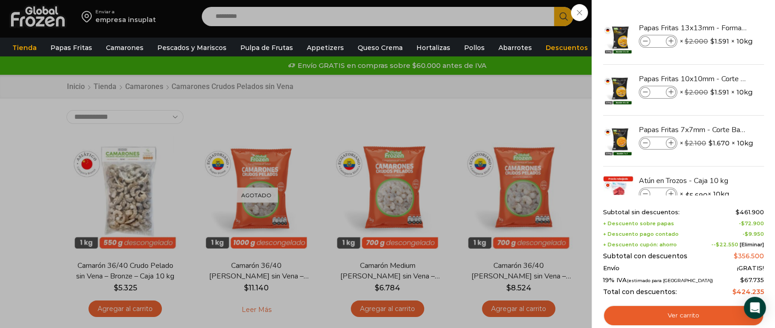
scroll to position [102, 0]
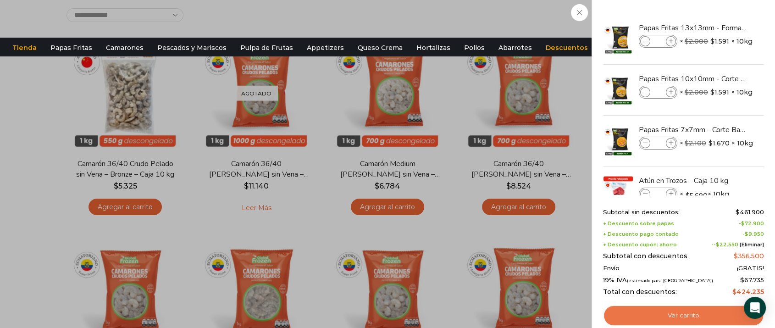
click at [691, 318] on link "Ver carrito" at bounding box center [683, 315] width 161 height 21
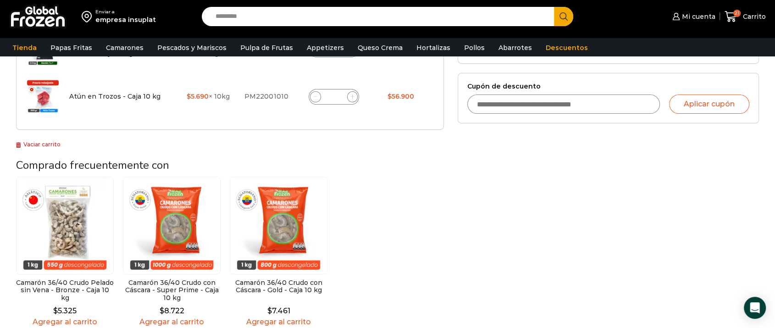
scroll to position [255, 0]
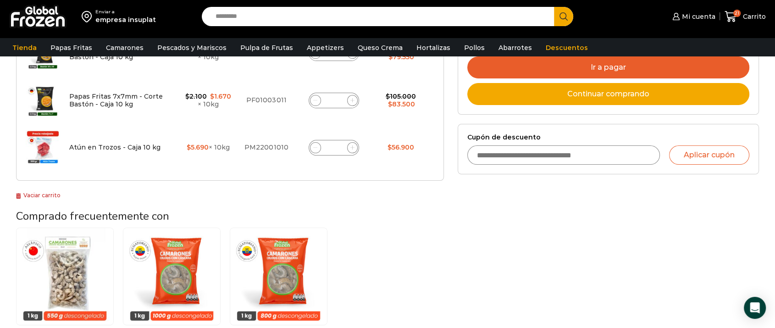
click at [542, 158] on input "Cupón de descuento" at bounding box center [563, 154] width 193 height 19
type input "*********"
click at [730, 157] on button "Aplicar cupón" at bounding box center [709, 154] width 80 height 19
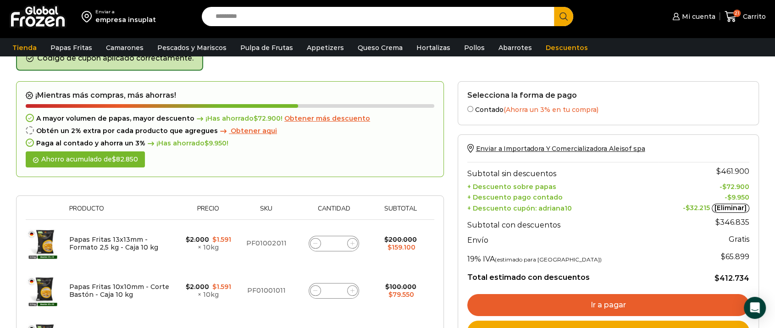
scroll to position [102, 0]
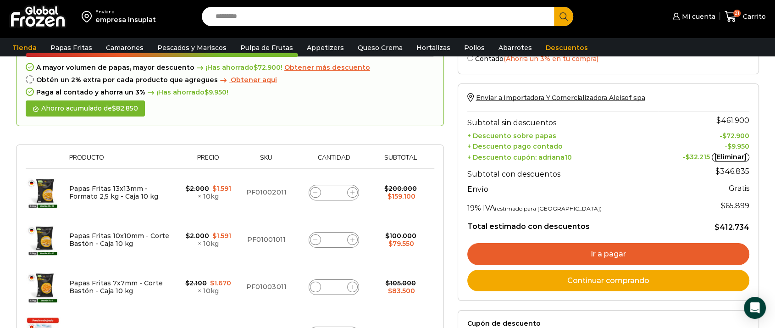
click at [621, 255] on link "Ir a pagar" at bounding box center [608, 254] width 283 height 22
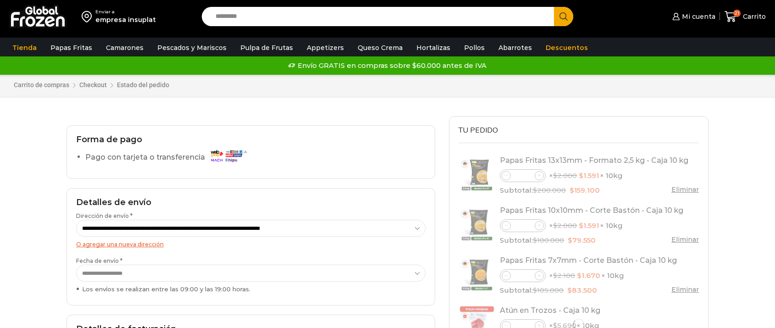
select select "*"
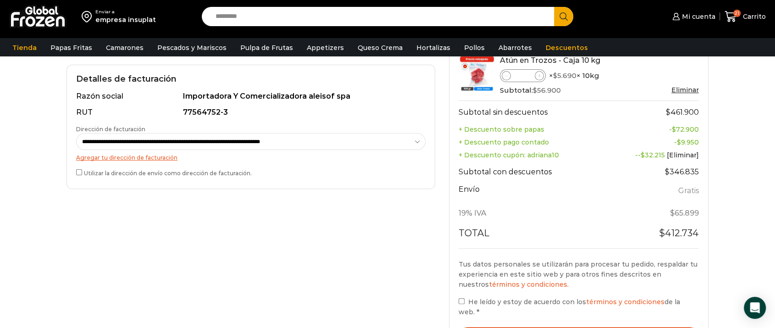
scroll to position [306, 0]
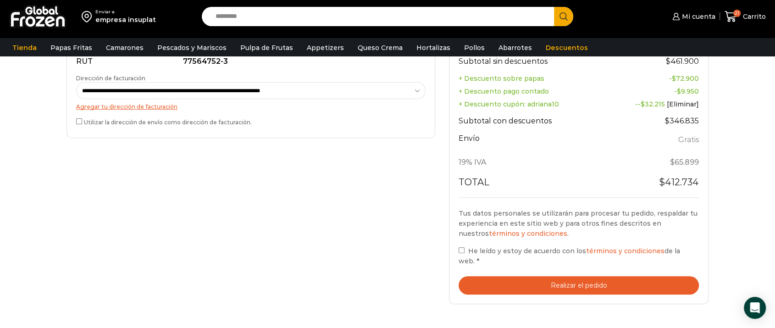
click at [532, 276] on button "Realizar el pedido" at bounding box center [579, 285] width 240 height 19
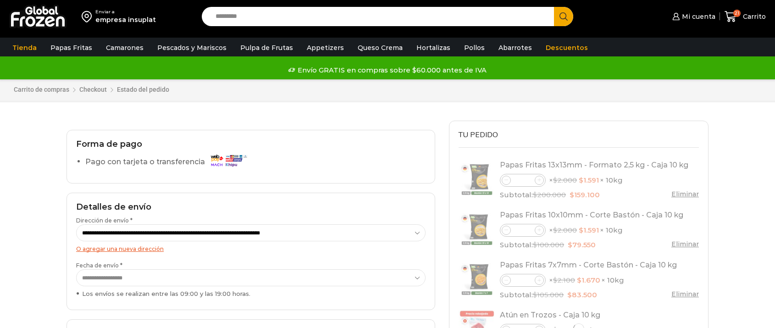
select select "*"
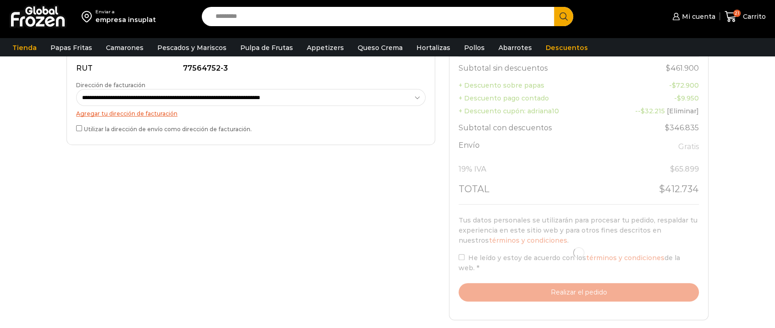
click at [308, 102] on select "**********" at bounding box center [251, 97] width 350 height 17
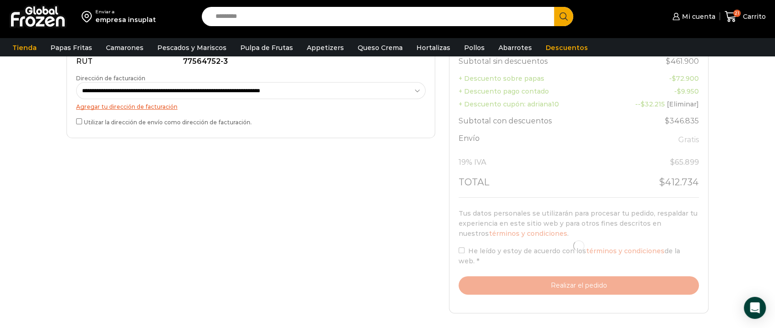
click at [318, 86] on select "**********" at bounding box center [251, 90] width 350 height 17
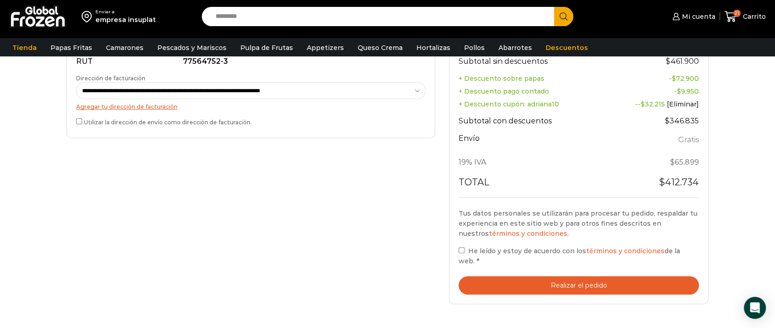
click at [155, 106] on link "Agregar tu dirección de facturación" at bounding box center [126, 106] width 101 height 7
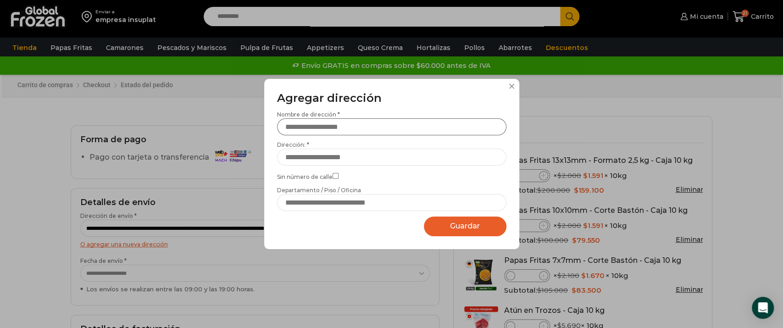
click at [347, 130] on input "Nombre de dirección *" at bounding box center [391, 126] width 229 height 17
type input "*"
click at [514, 87] on div "Agregar dirección Por favor actualice su dirección de envío actual Nombre de di…" at bounding box center [391, 164] width 255 height 170
click at [517, 84] on div "Agregar dirección Por favor actualice su dirección de envío actual Nombre de di…" at bounding box center [391, 164] width 255 height 170
click at [512, 84] on button at bounding box center [512, 86] width 6 height 6
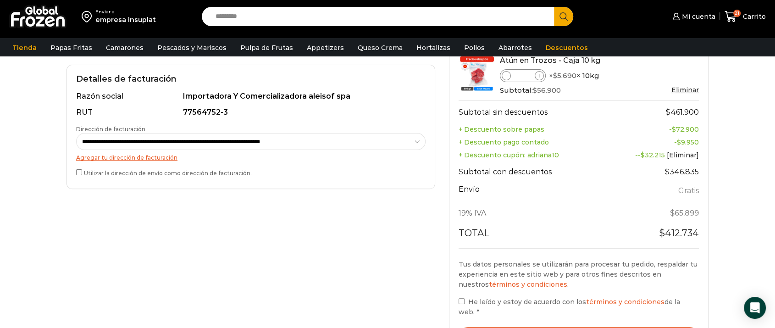
scroll to position [306, 0]
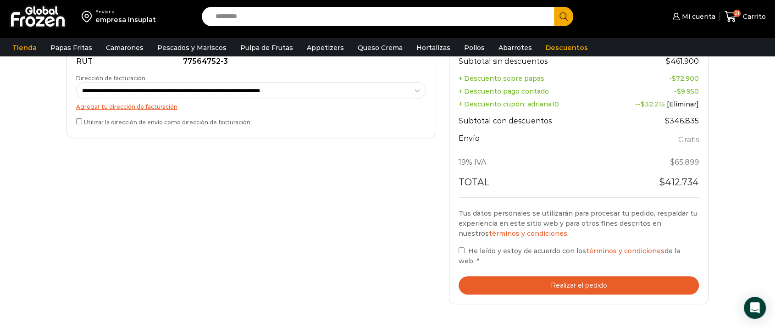
click at [599, 278] on button "Realizar el pedido" at bounding box center [579, 285] width 240 height 19
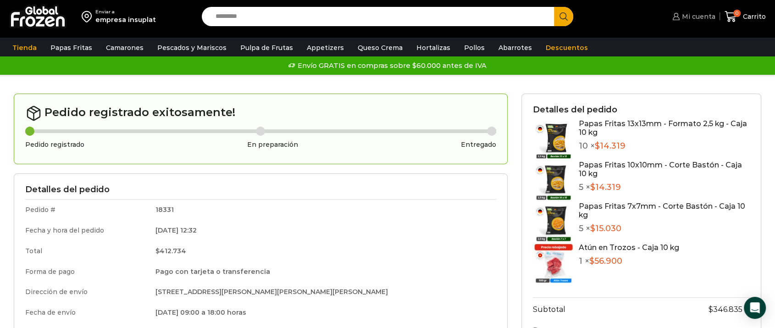
click at [685, 13] on span "Mi cuenta" at bounding box center [698, 16] width 36 height 9
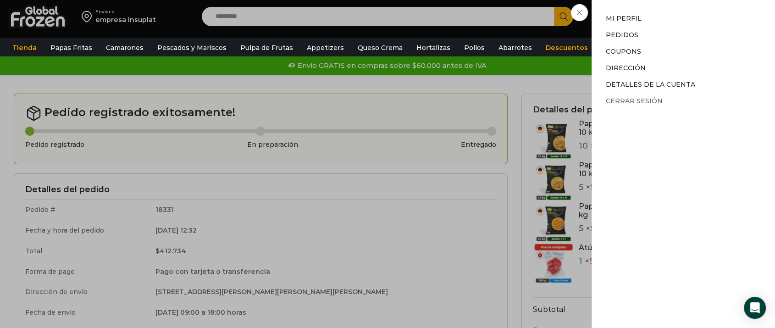
click at [651, 103] on link "Cerrar sesión" at bounding box center [634, 101] width 57 height 8
